Goal: Transaction & Acquisition: Book appointment/travel/reservation

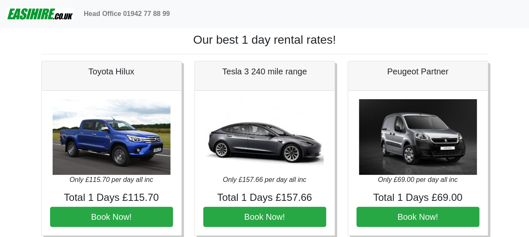
scroll to position [42, 0]
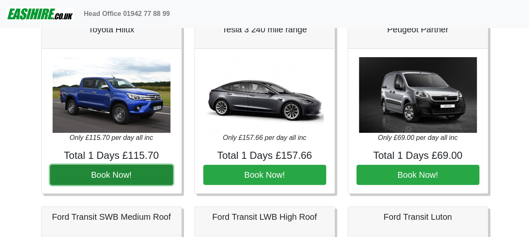
click at [106, 175] on button "Book Now!" at bounding box center [111, 175] width 123 height 20
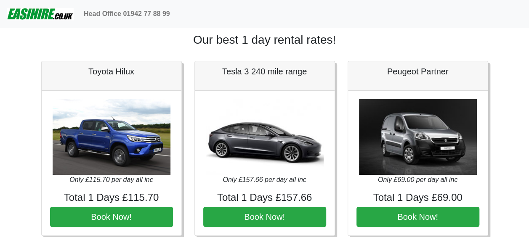
scroll to position [84, 0]
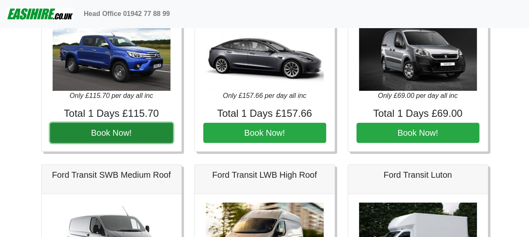
click at [94, 138] on button "Book Now!" at bounding box center [111, 133] width 123 height 20
